Goal: Task Accomplishment & Management: Use online tool/utility

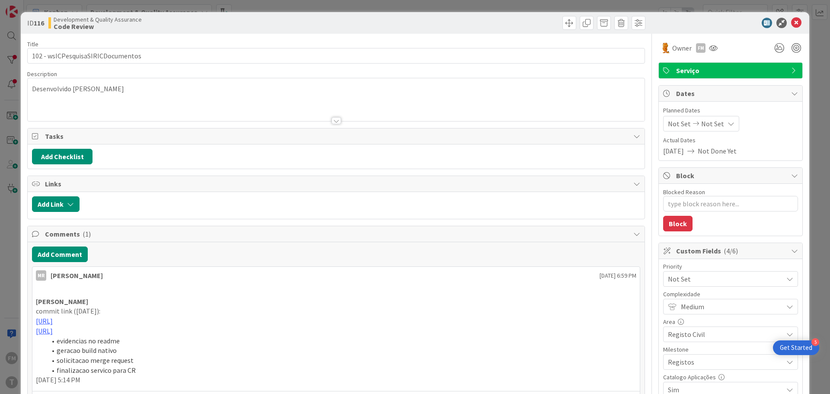
click at [791, 25] on icon at bounding box center [796, 23] width 10 height 10
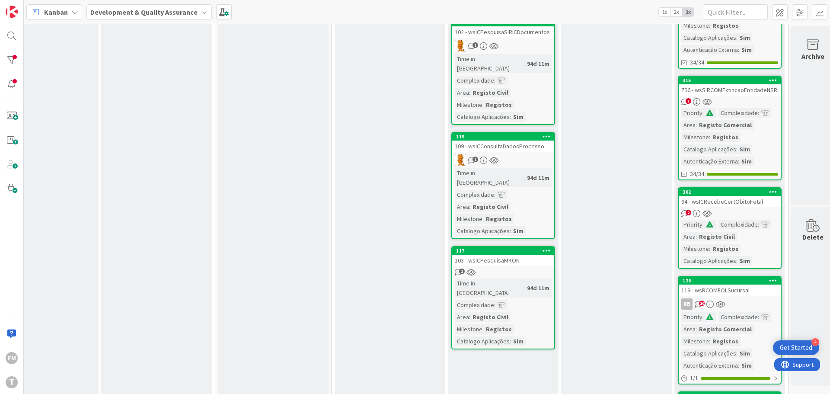
scroll to position [0, 156]
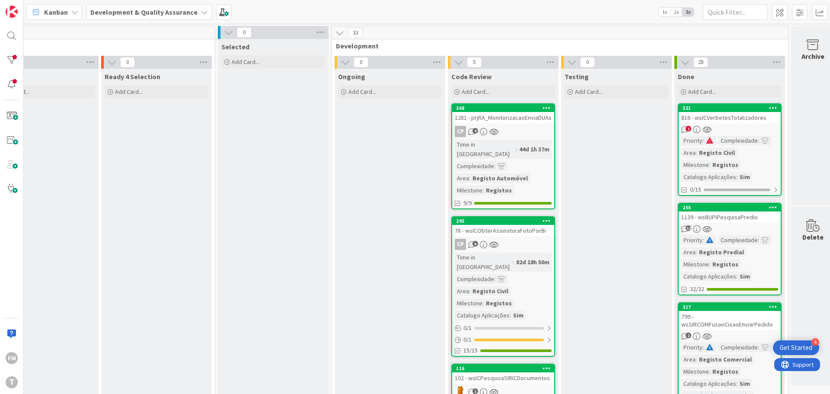
click at [538, 129] on div "CP 4" at bounding box center [503, 131] width 102 height 11
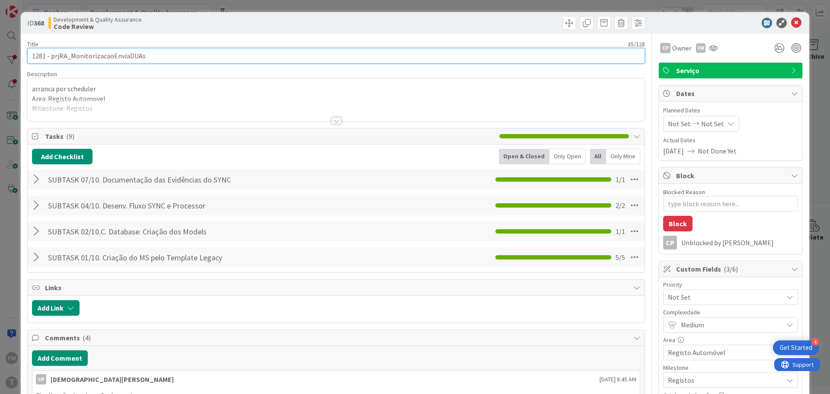
click at [100, 54] on input "1281 - prjRA_MonitorizacaoEnviaDUAs" at bounding box center [336, 56] width 618 height 16
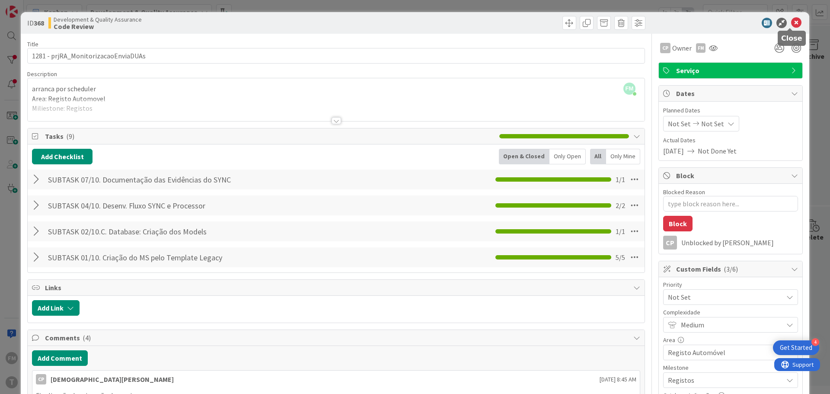
click at [793, 22] on icon at bounding box center [796, 23] width 10 height 10
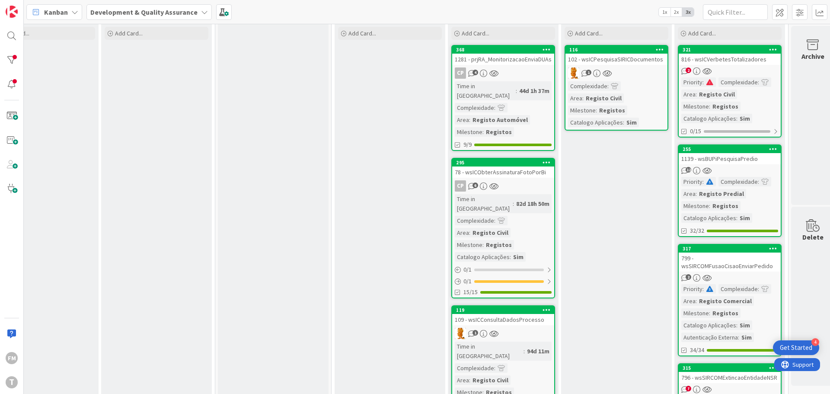
scroll to position [43, 156]
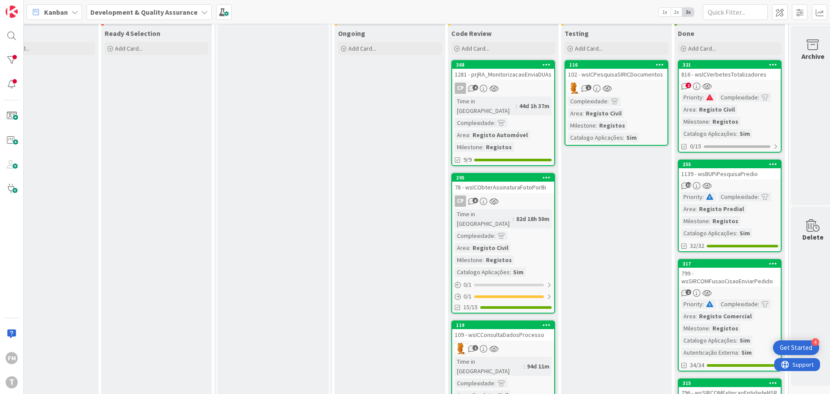
click at [515, 83] on div "CP 4" at bounding box center [503, 88] width 102 height 11
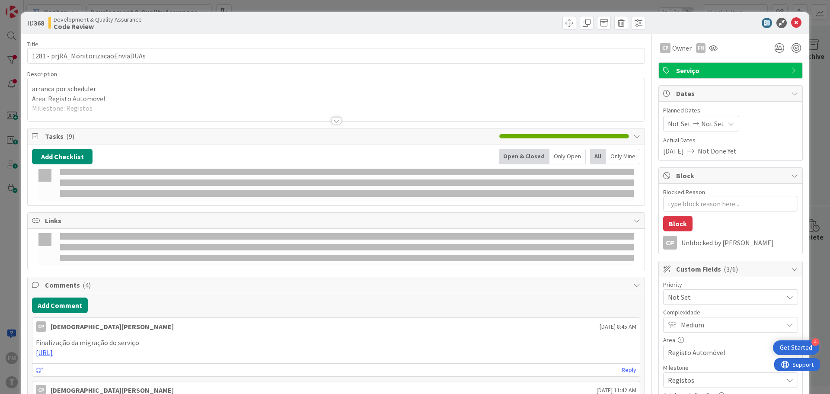
type textarea "x"
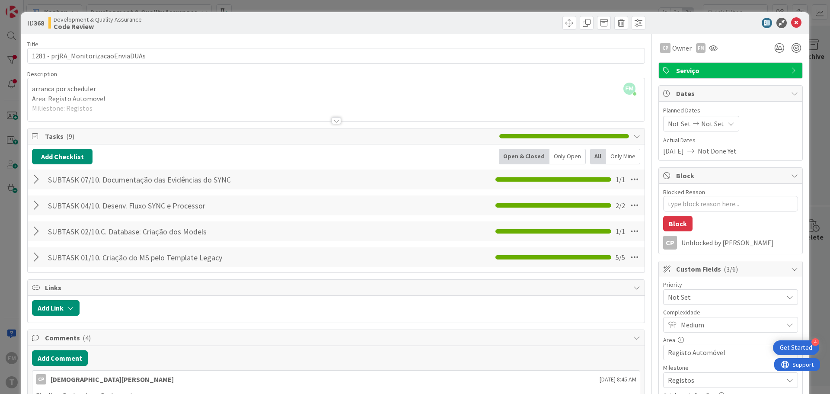
click at [796, 24] on div at bounding box center [726, 23] width 153 height 10
click at [793, 24] on icon at bounding box center [796, 23] width 10 height 10
